Goal: Entertainment & Leisure: Consume media (video, audio)

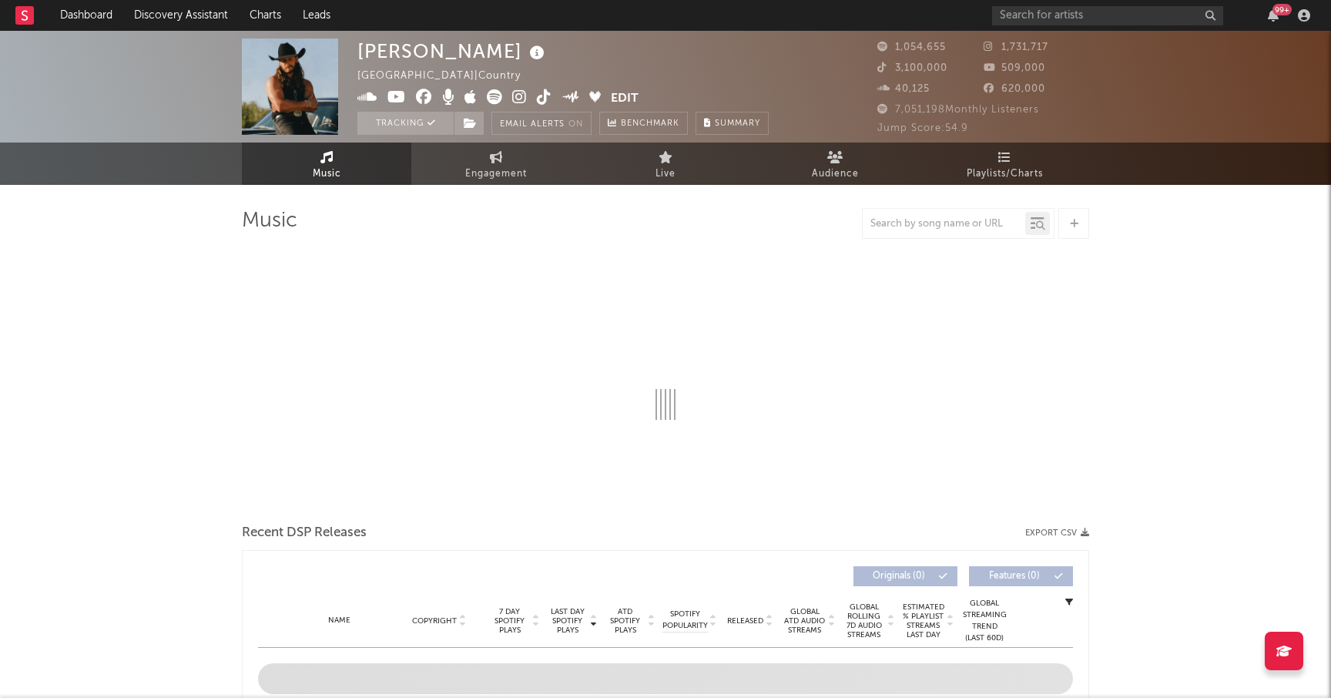
select select "6m"
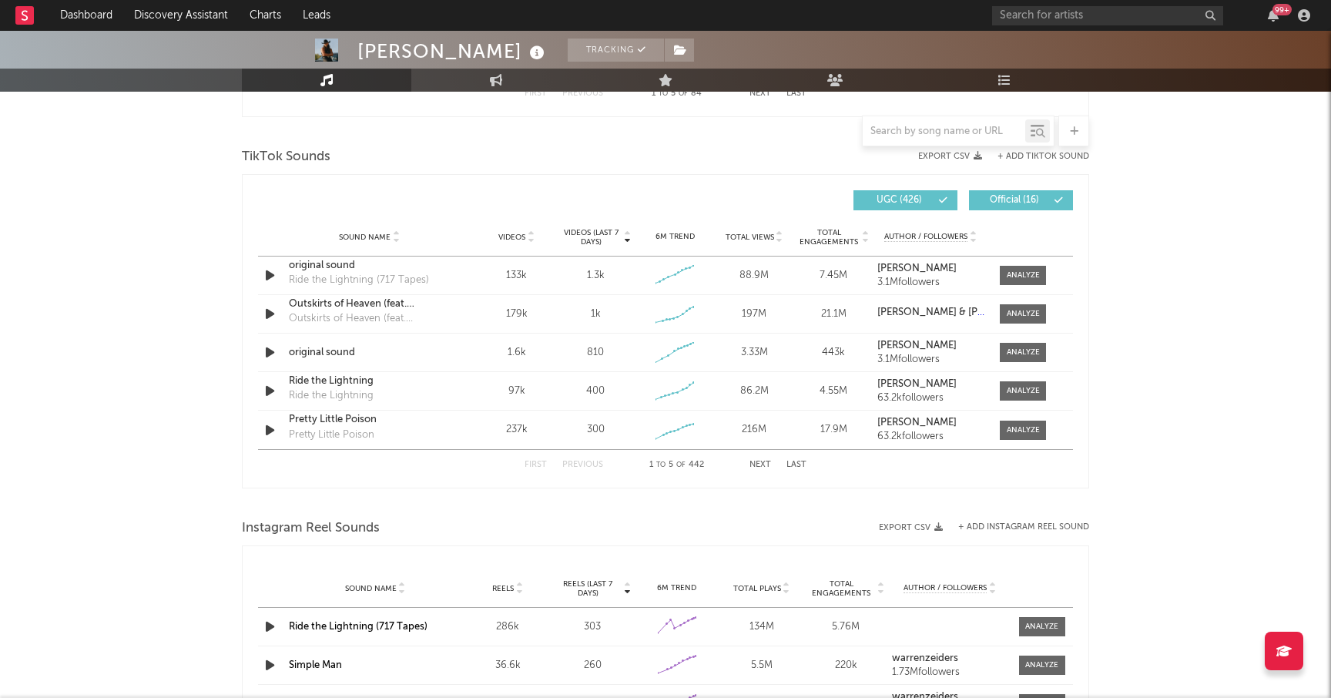
scroll to position [1017, 0]
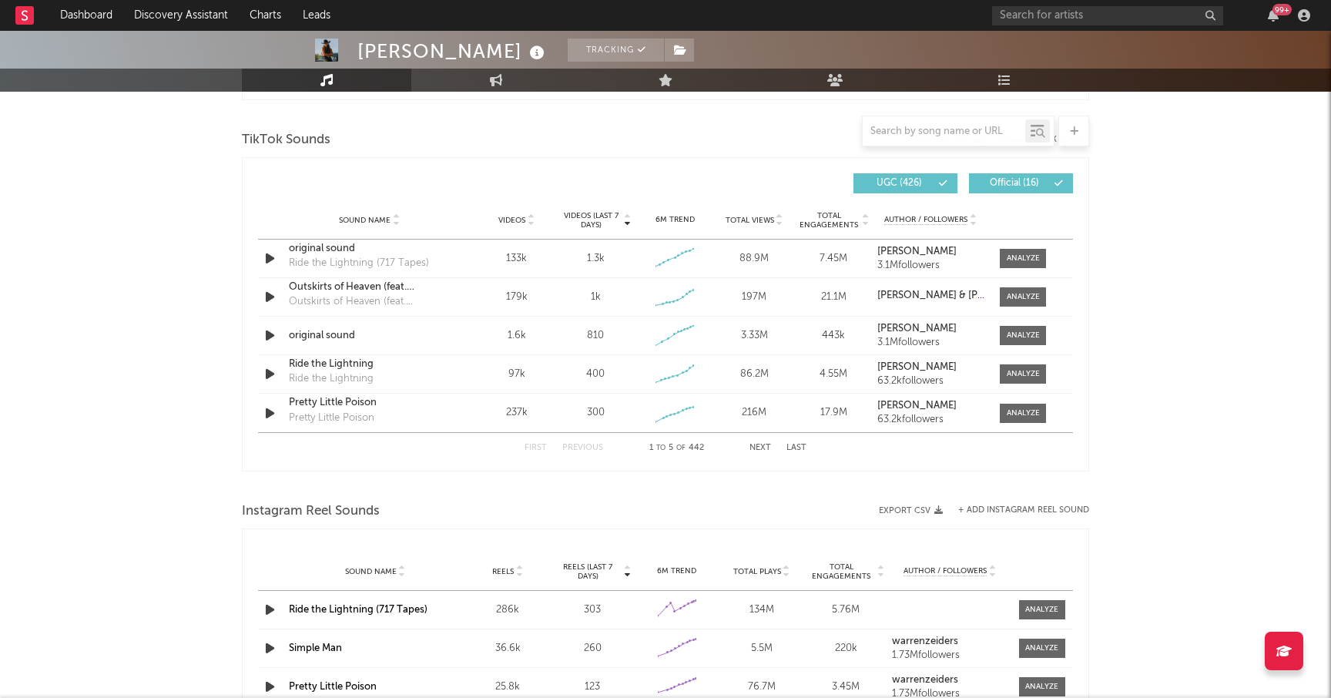
click at [591, 211] on span "Videos (last 7 days)" at bounding box center [591, 220] width 62 height 18
click at [273, 334] on icon "button" at bounding box center [270, 335] width 16 height 19
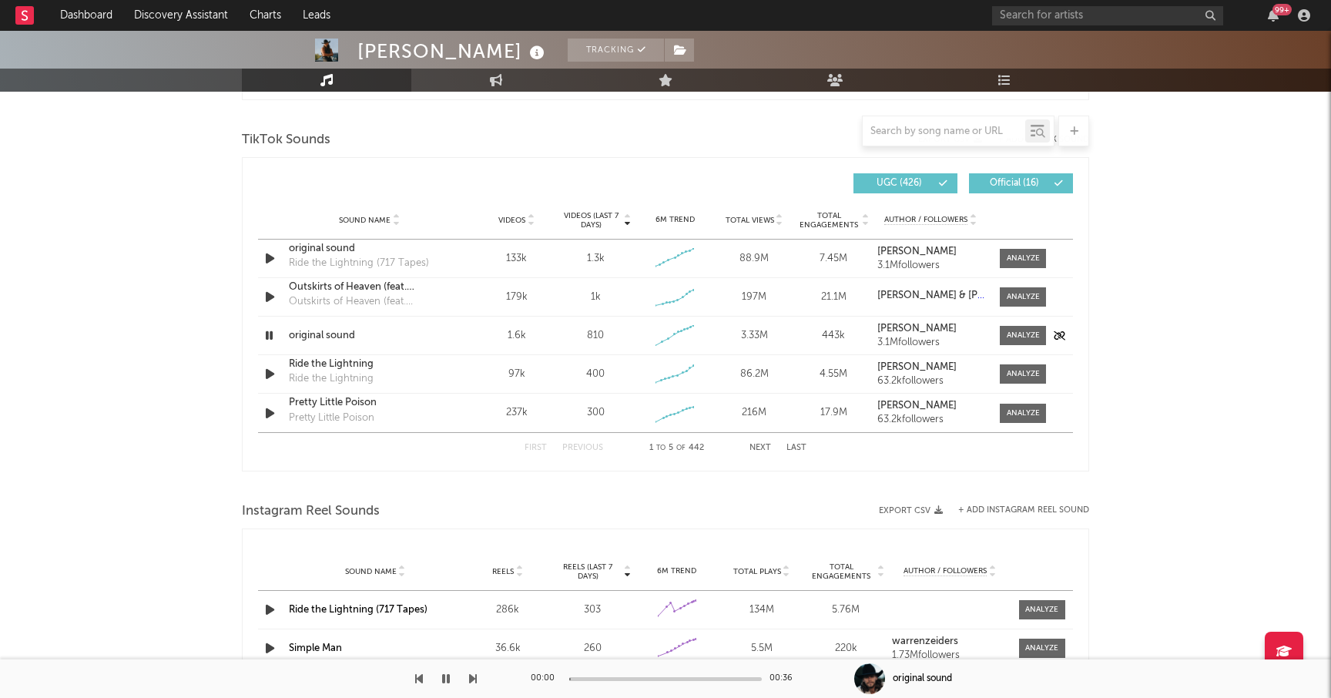
click at [273, 334] on icon "button" at bounding box center [269, 335] width 15 height 19
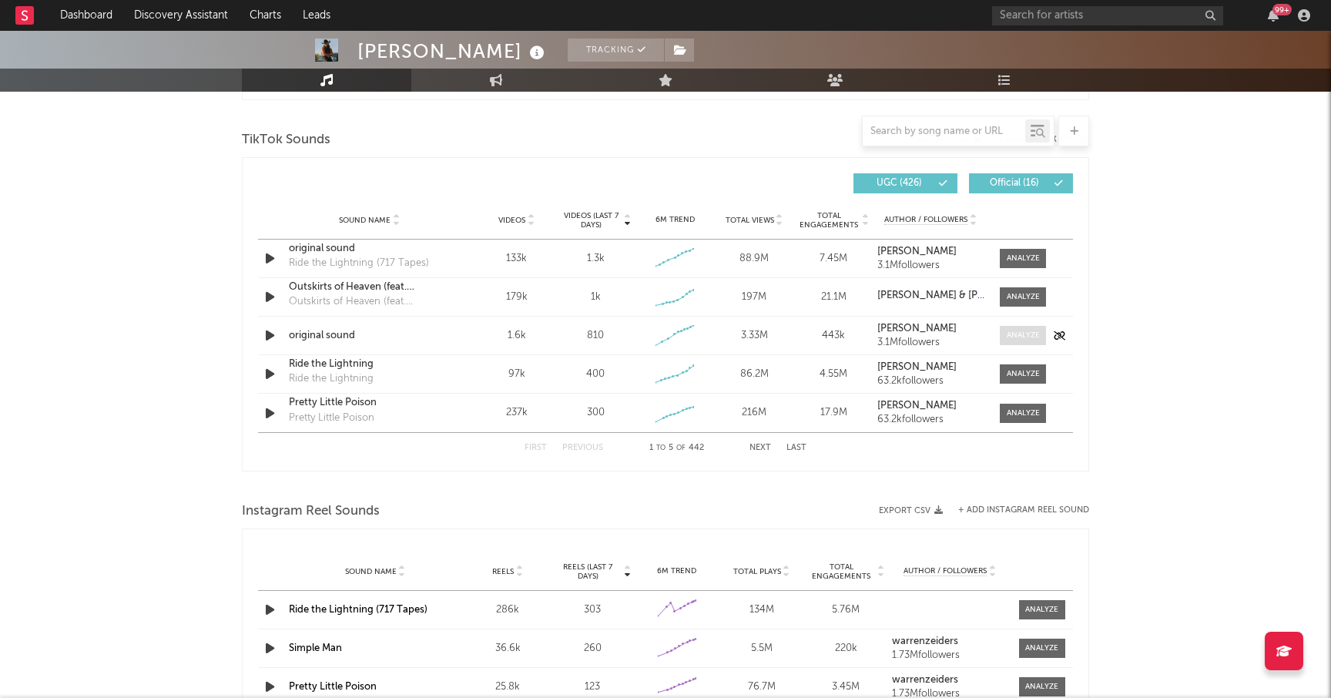
click at [1020, 336] on div at bounding box center [1023, 336] width 33 height 12
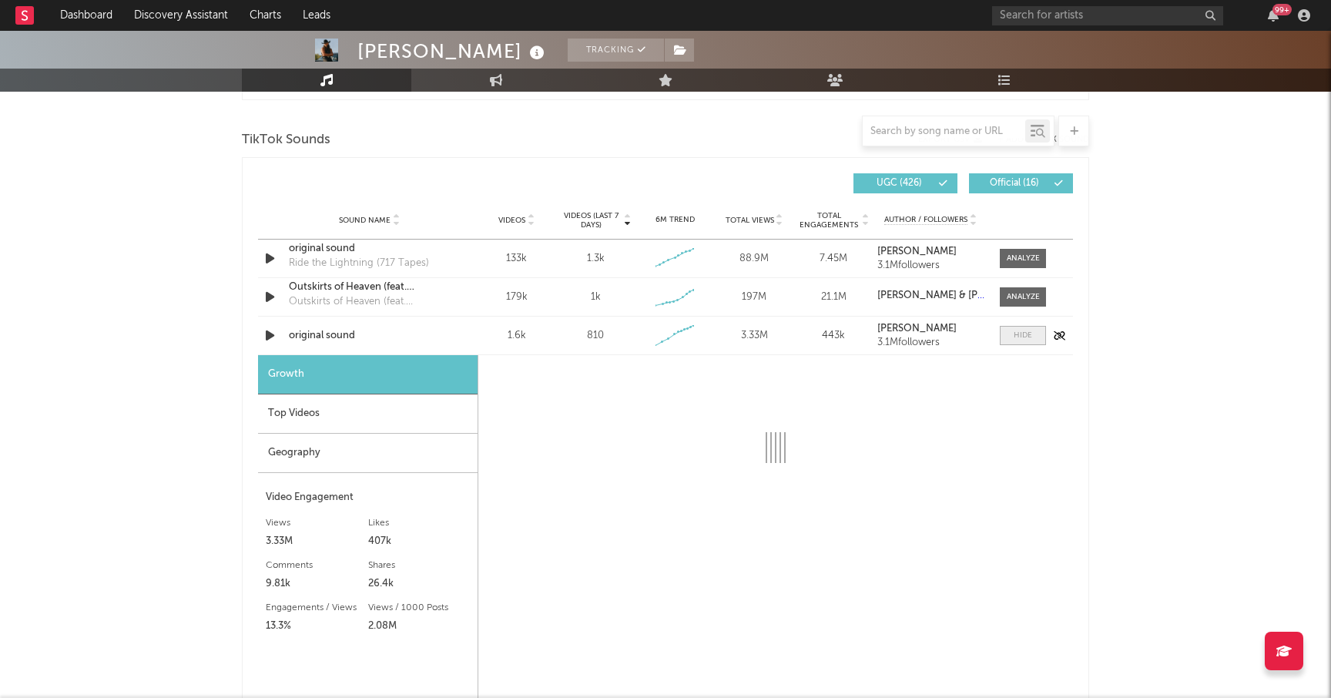
select select "1w"
